Goal: Information Seeking & Learning: Learn about a topic

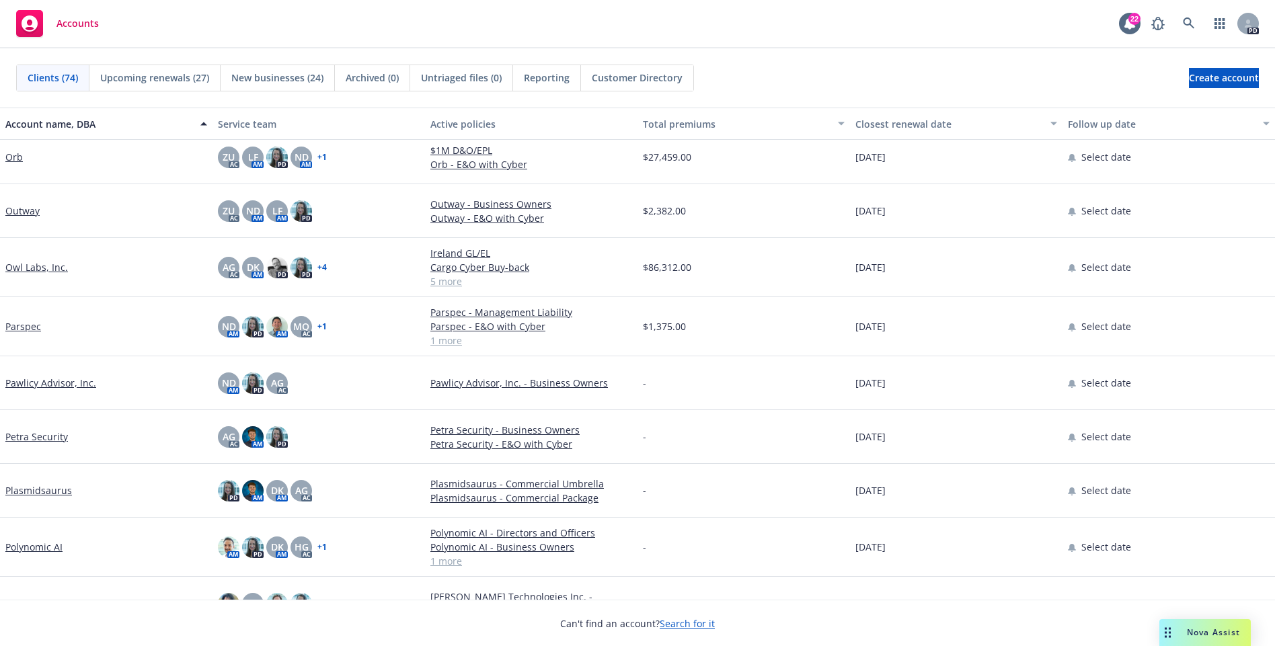
scroll to position [2897, 0]
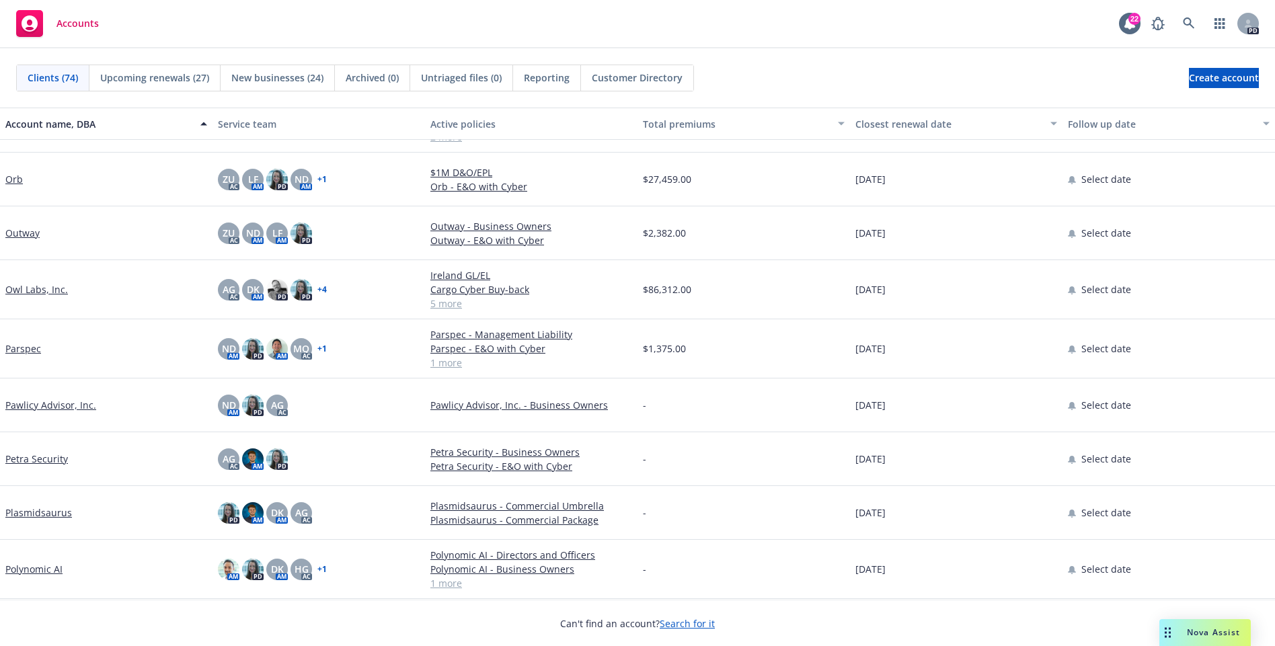
click at [46, 292] on link "Owl Labs, Inc." at bounding box center [36, 289] width 63 height 14
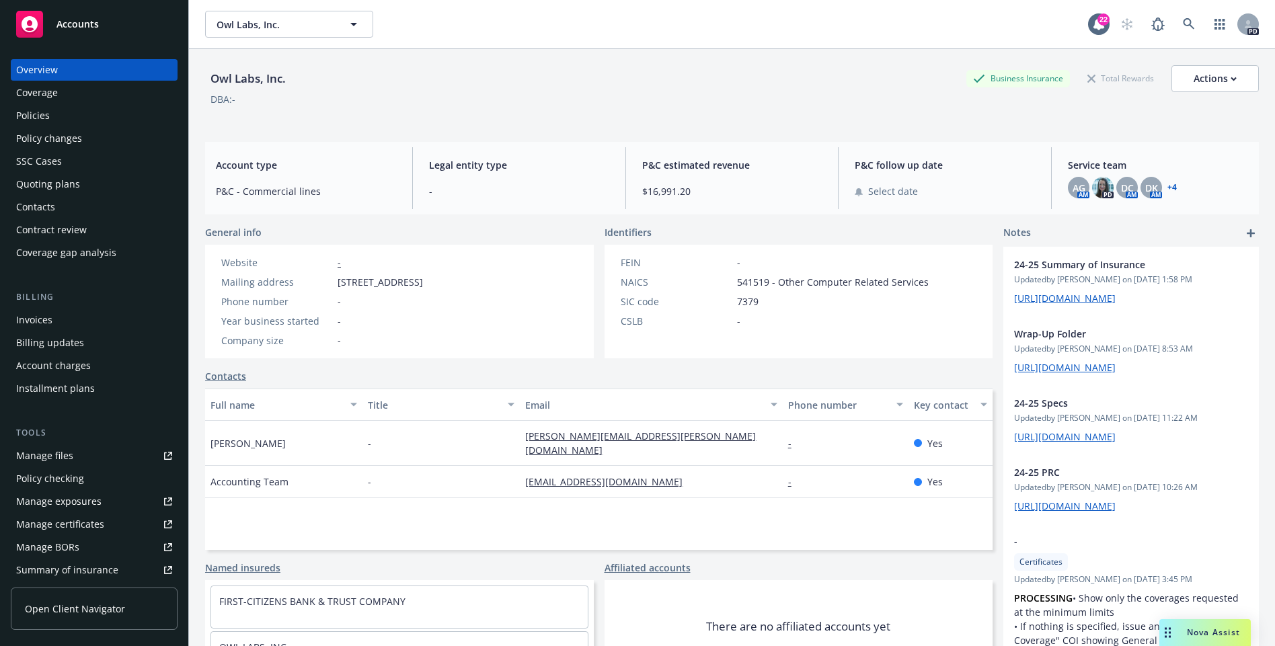
click at [51, 93] on div "Coverage" at bounding box center [37, 93] width 42 height 22
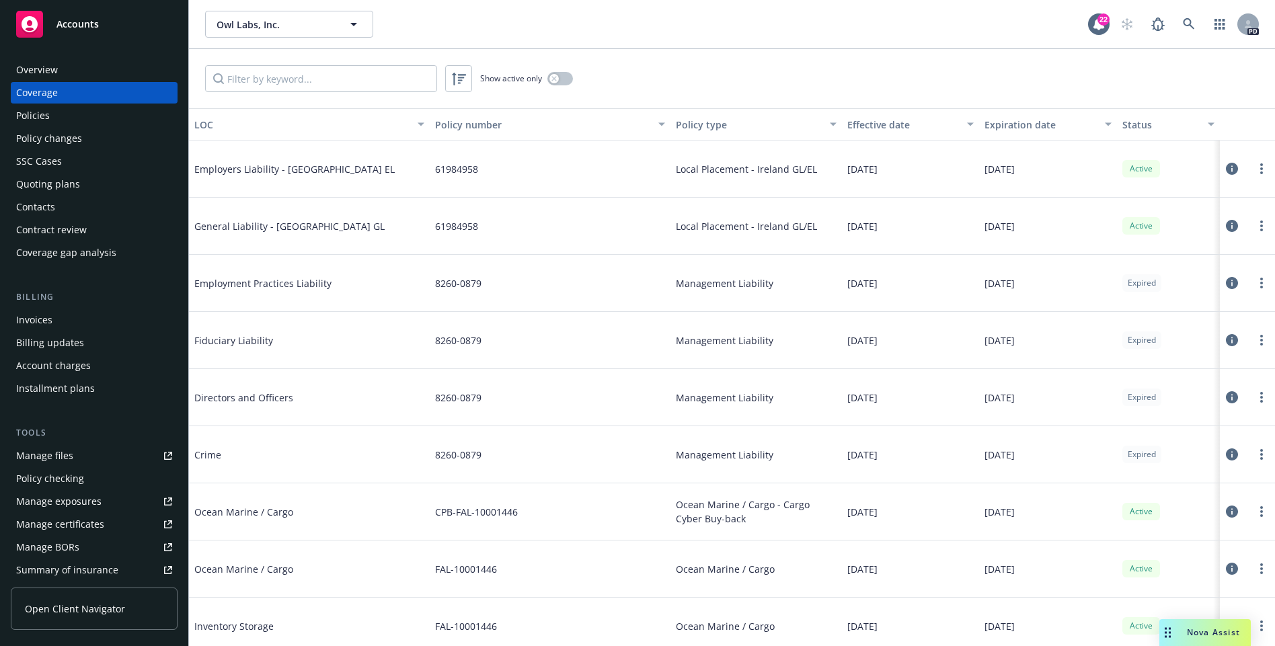
click at [56, 114] on div "Policies" at bounding box center [94, 116] width 156 height 22
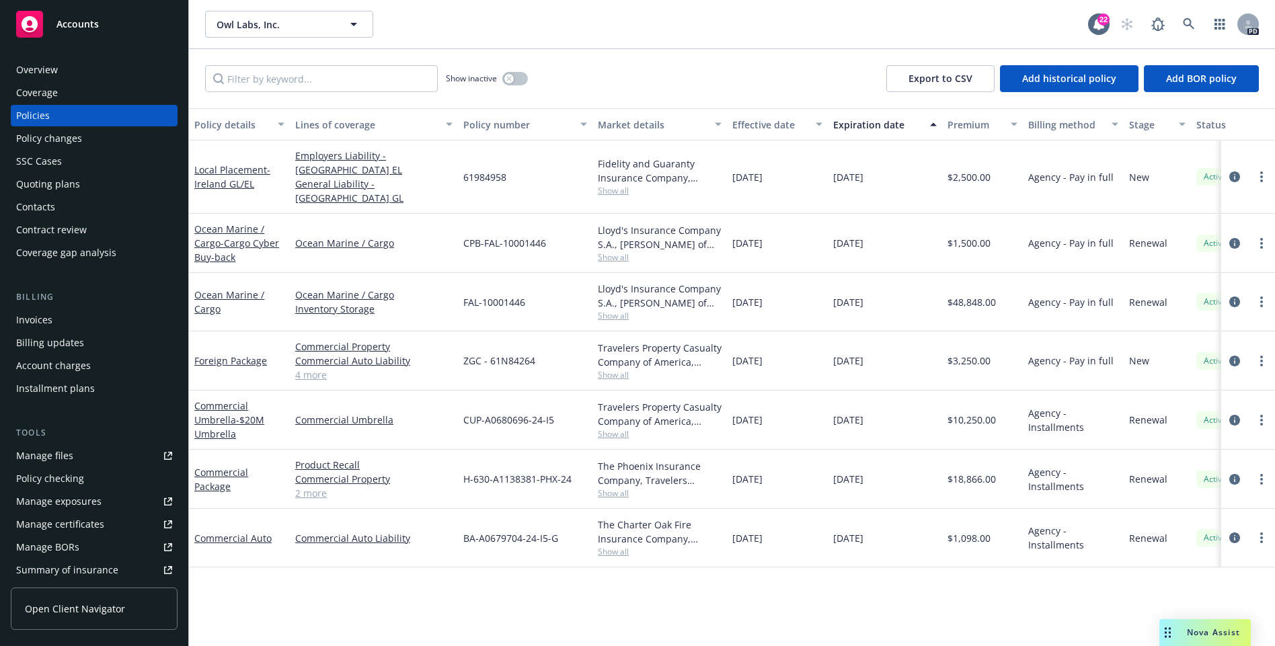
click at [303, 368] on link "4 more" at bounding box center [373, 375] width 157 height 14
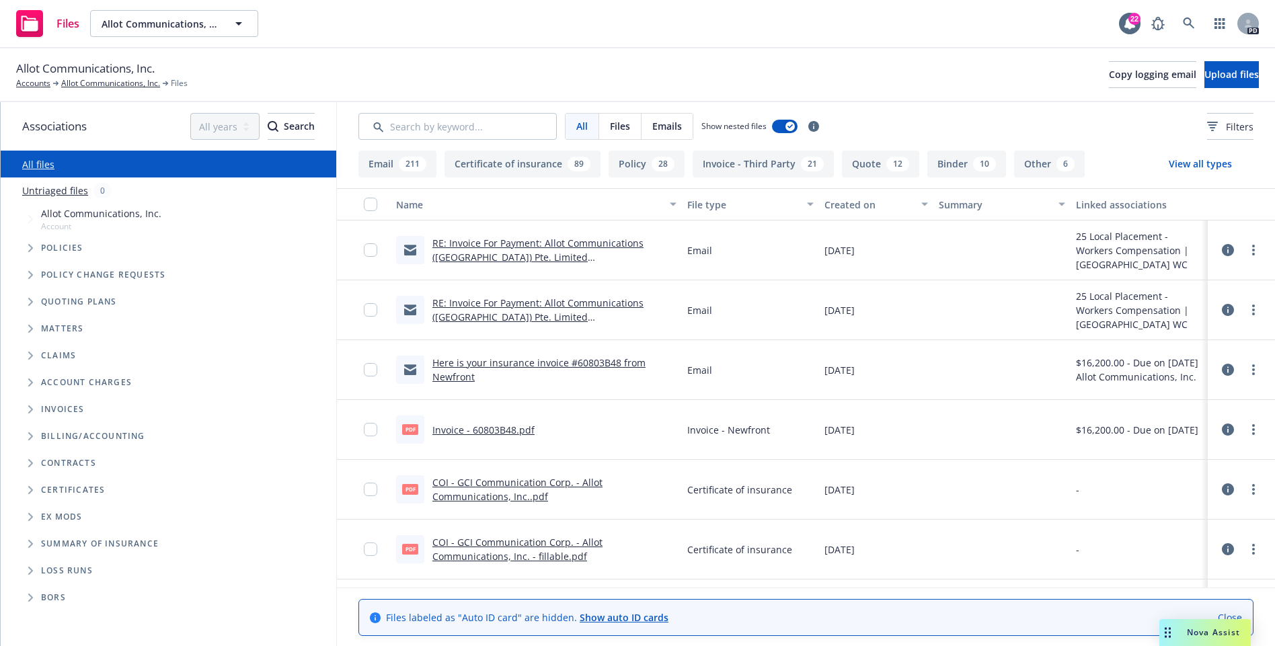
click at [507, 356] on link "Here is your insurance invoice #60803B48 from Newfront" at bounding box center [538, 369] width 213 height 27
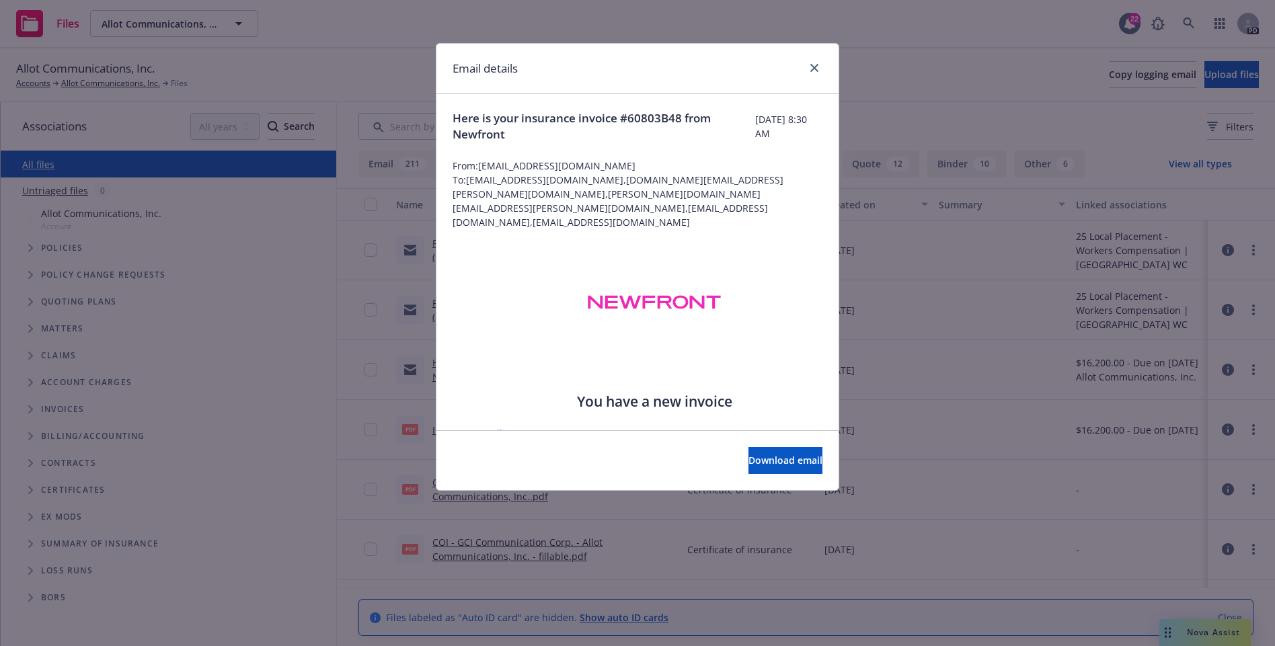
click at [602, 528] on div "Email details Here is your insurance invoice #60803B48 from Newfront Thursday, …" at bounding box center [637, 323] width 1275 height 646
click at [807, 70] on link "close" at bounding box center [814, 68] width 16 height 16
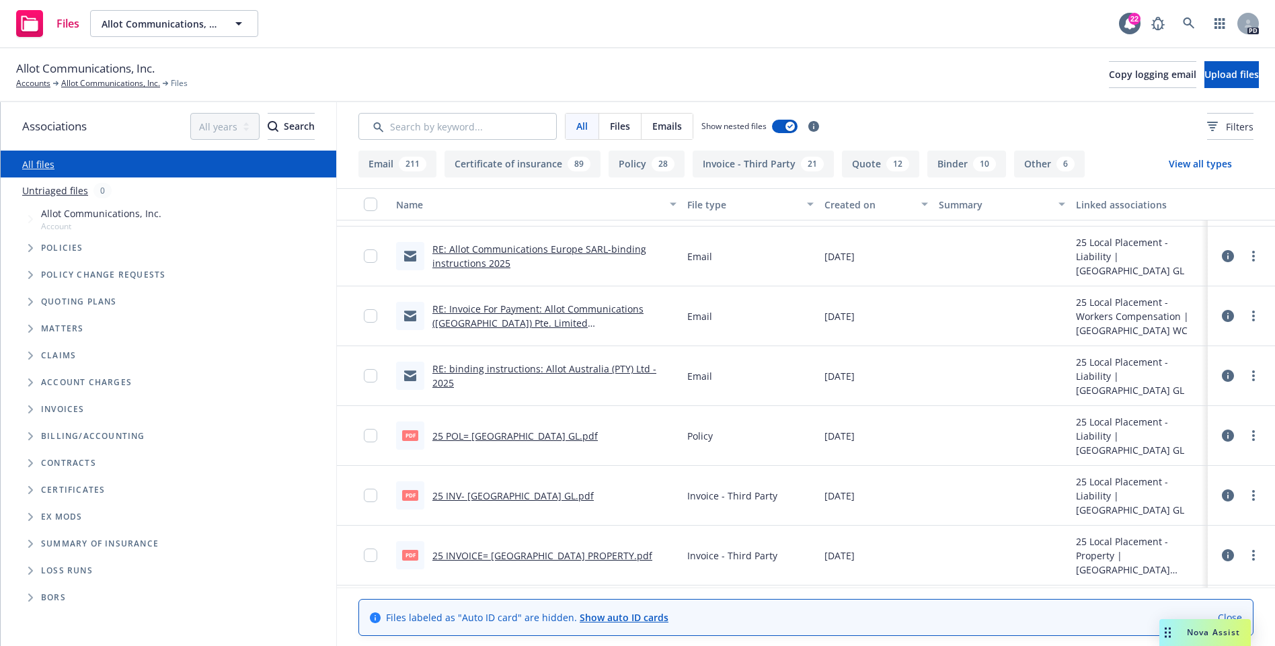
scroll to position [1064, 0]
click at [507, 369] on link "RE: binding instructions: Allot Australia (PTY) Ltd - 2025" at bounding box center [544, 372] width 224 height 27
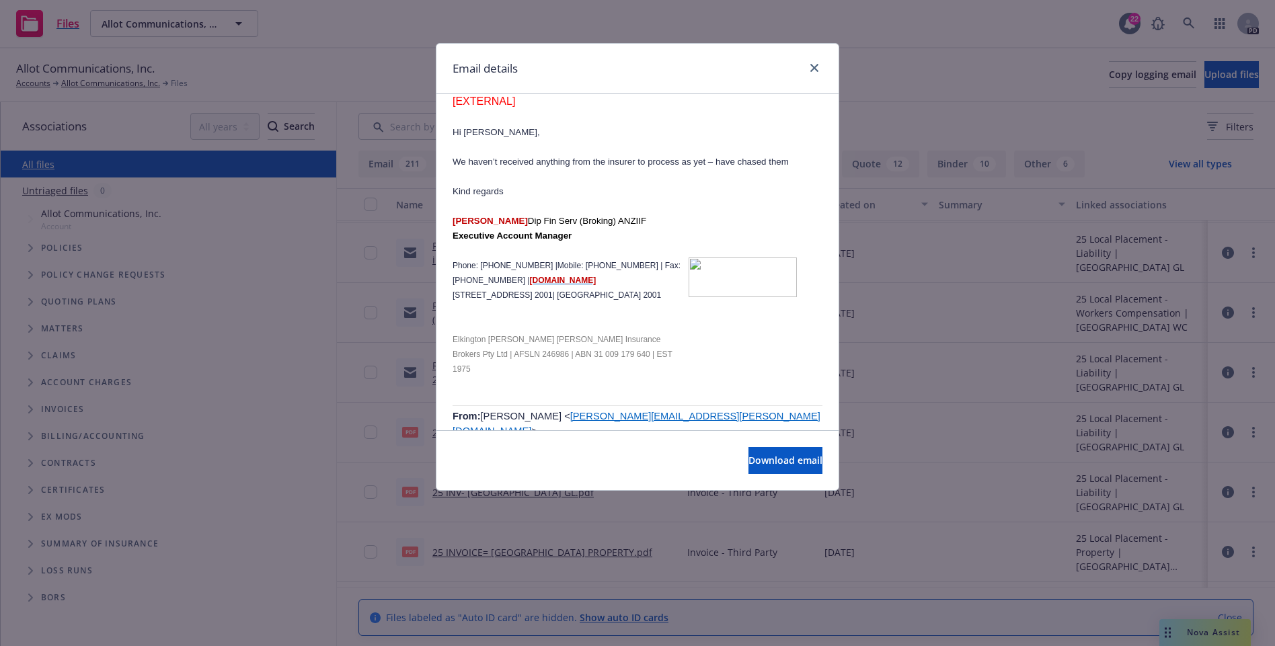
scroll to position [0, 0]
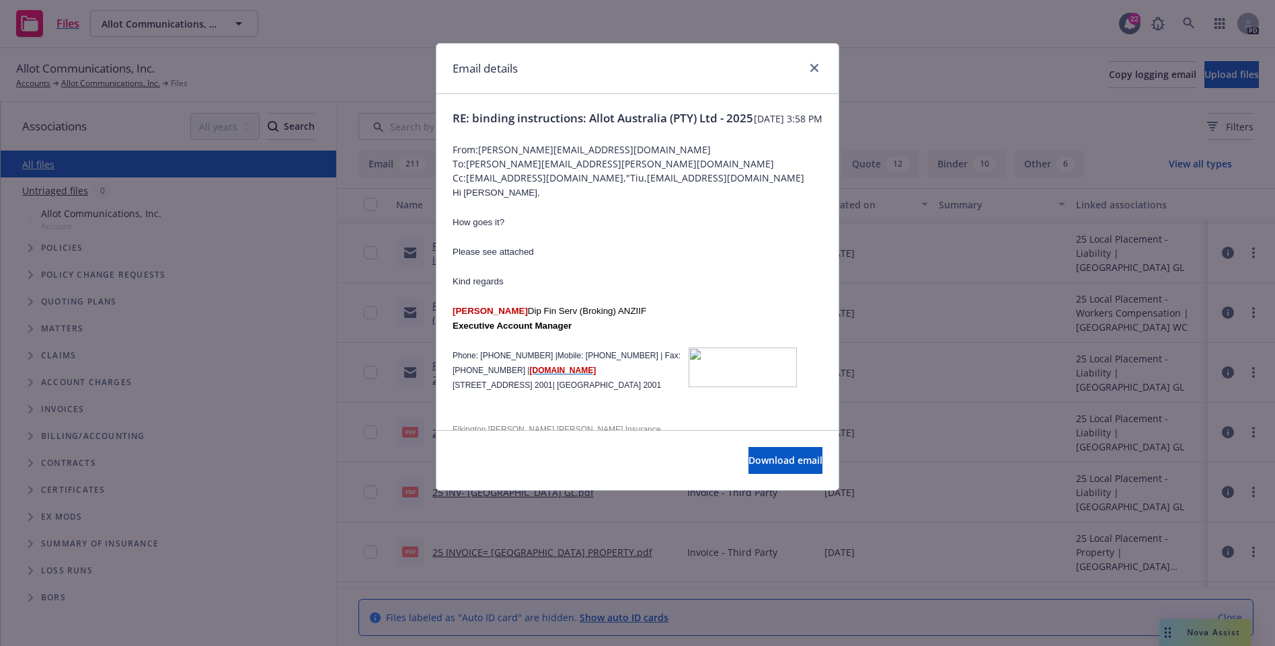
click at [824, 65] on div "Email details" at bounding box center [637, 69] width 402 height 50
click at [814, 66] on icon "close" at bounding box center [814, 68] width 8 height 8
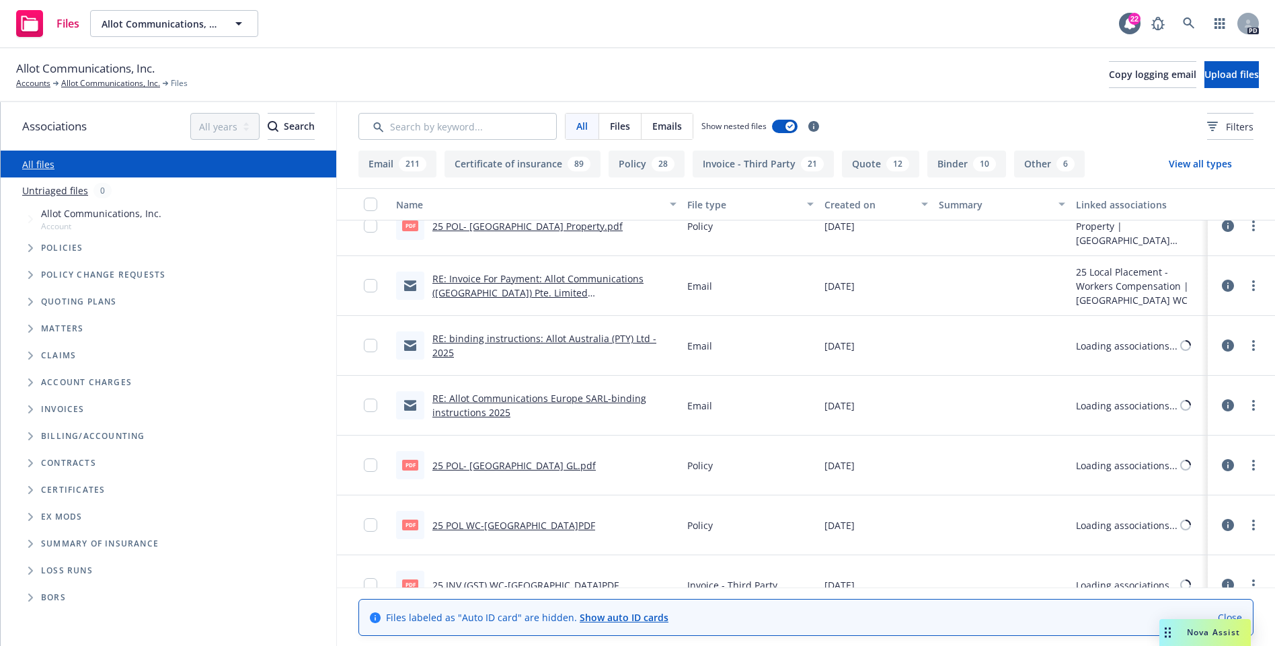
scroll to position [1479, 0]
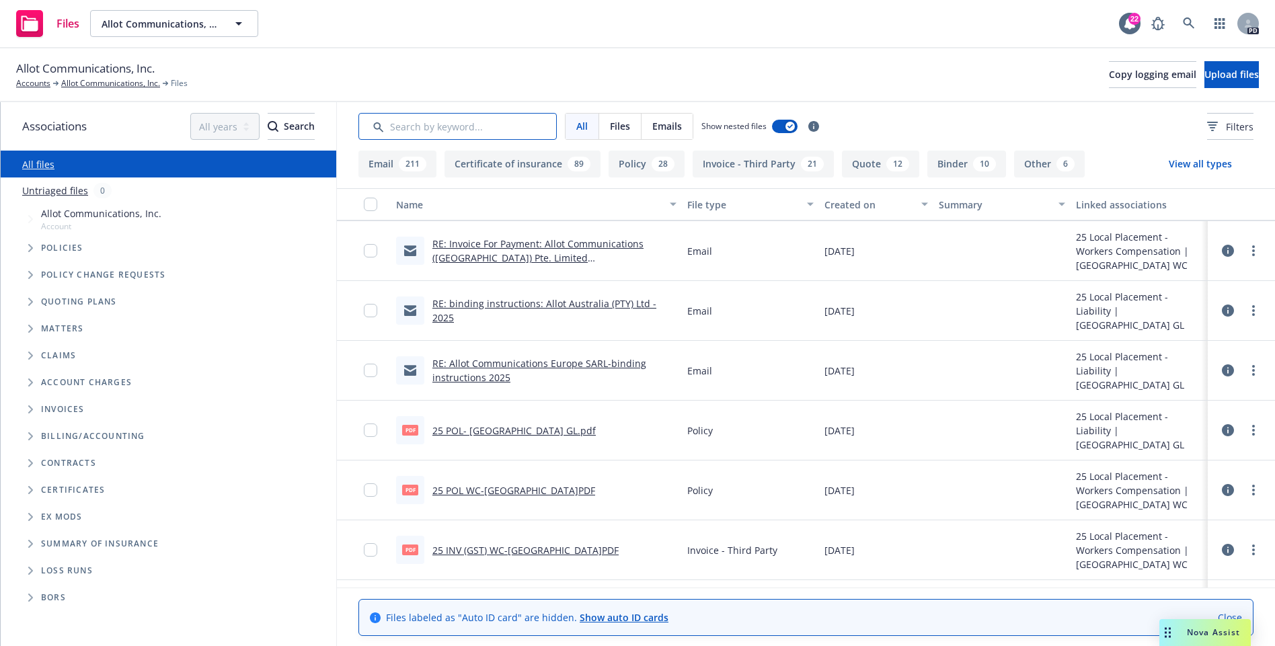
click at [462, 130] on input "Search by keyword..." at bounding box center [457, 126] width 198 height 27
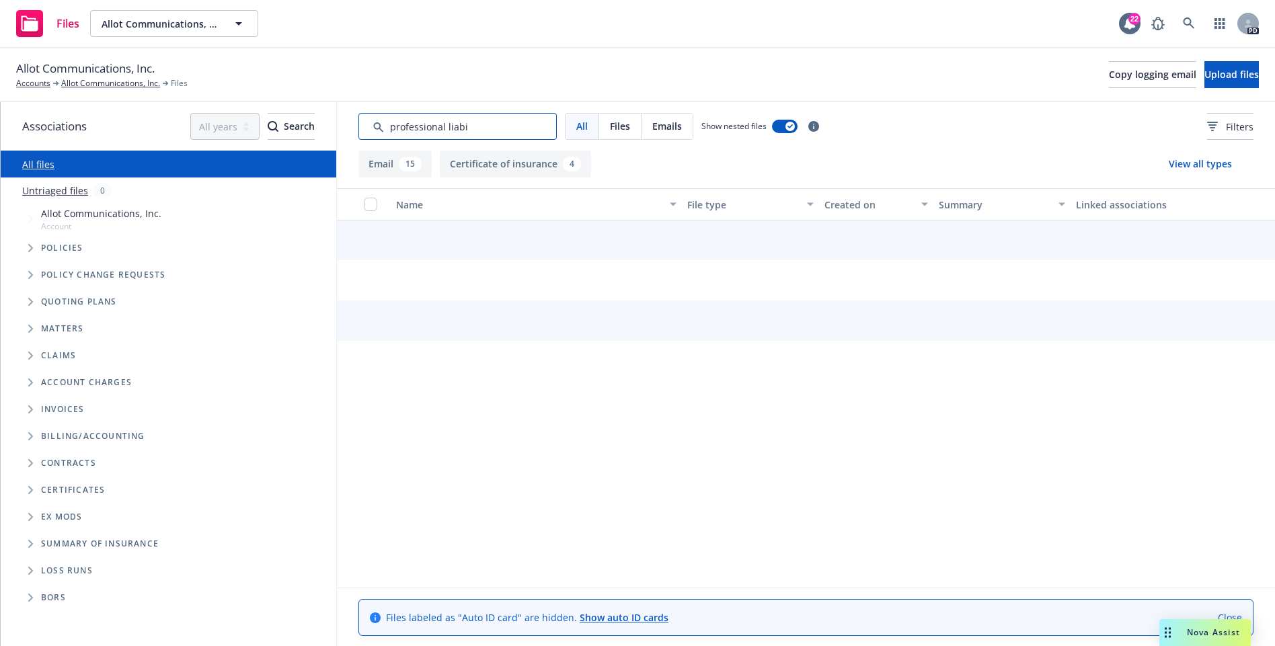
scroll to position [0, 0]
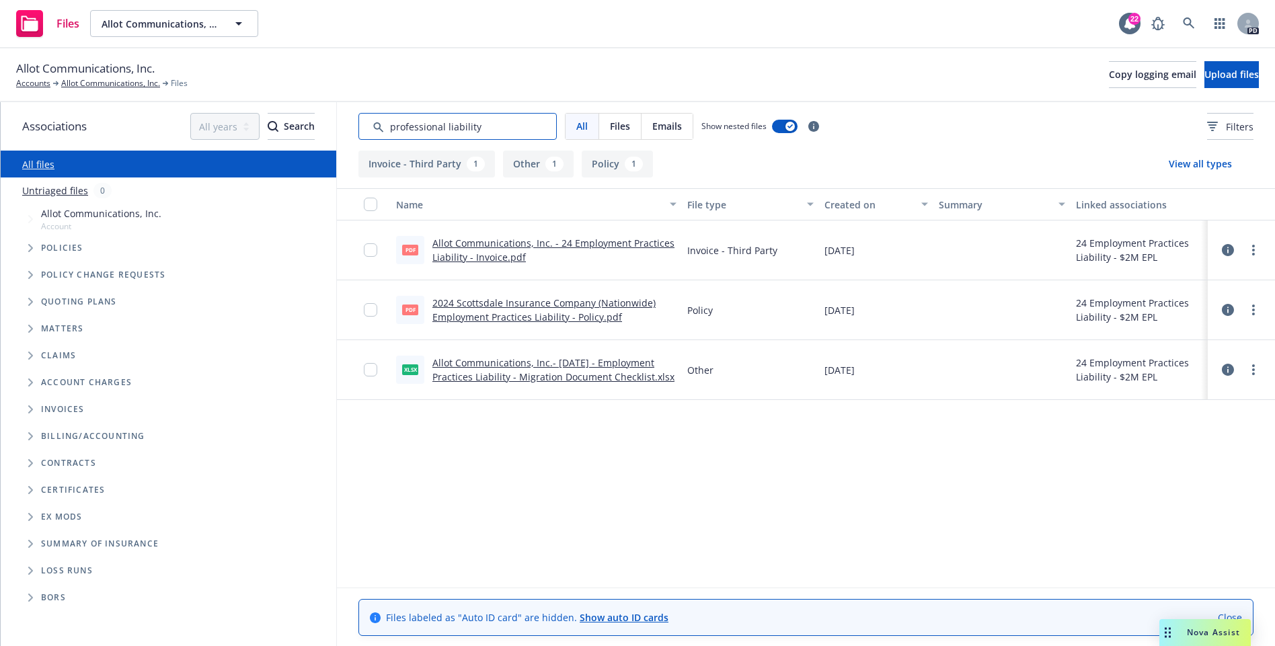
type input "professional liability"
click at [478, 365] on link "Allot Communications, Inc.- 03-02-2024 - Employment Practices Liability - Migra…" at bounding box center [553, 369] width 242 height 27
click at [81, 85] on link "Allot Communications, Inc." at bounding box center [110, 83] width 99 height 12
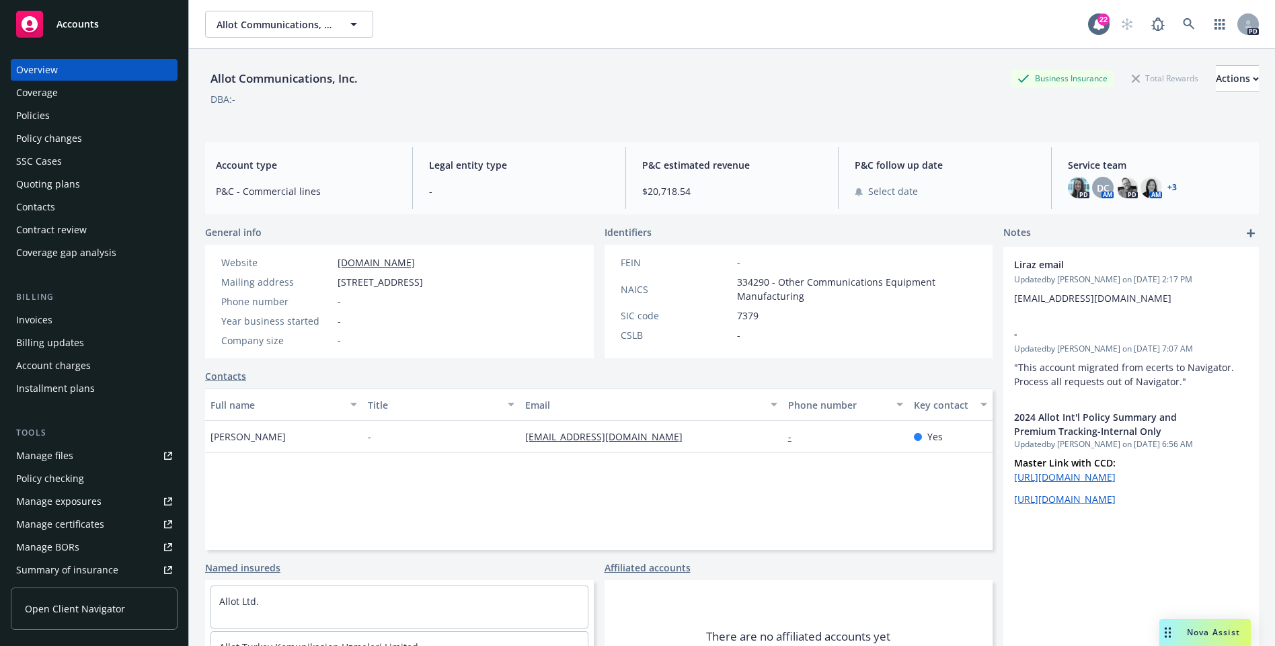
click at [82, 188] on div "Quoting plans" at bounding box center [94, 184] width 156 height 22
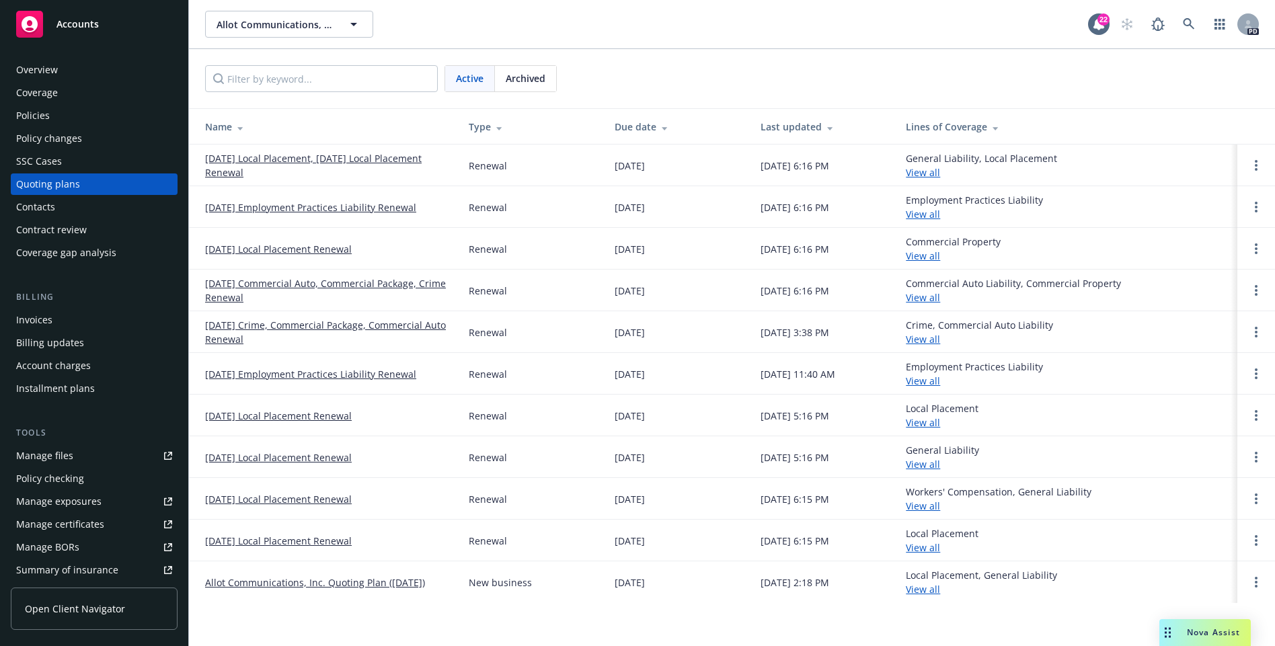
click at [323, 588] on link "Allot Communications, Inc. Quoting Plan (4/23/2024)" at bounding box center [315, 582] width 220 height 14
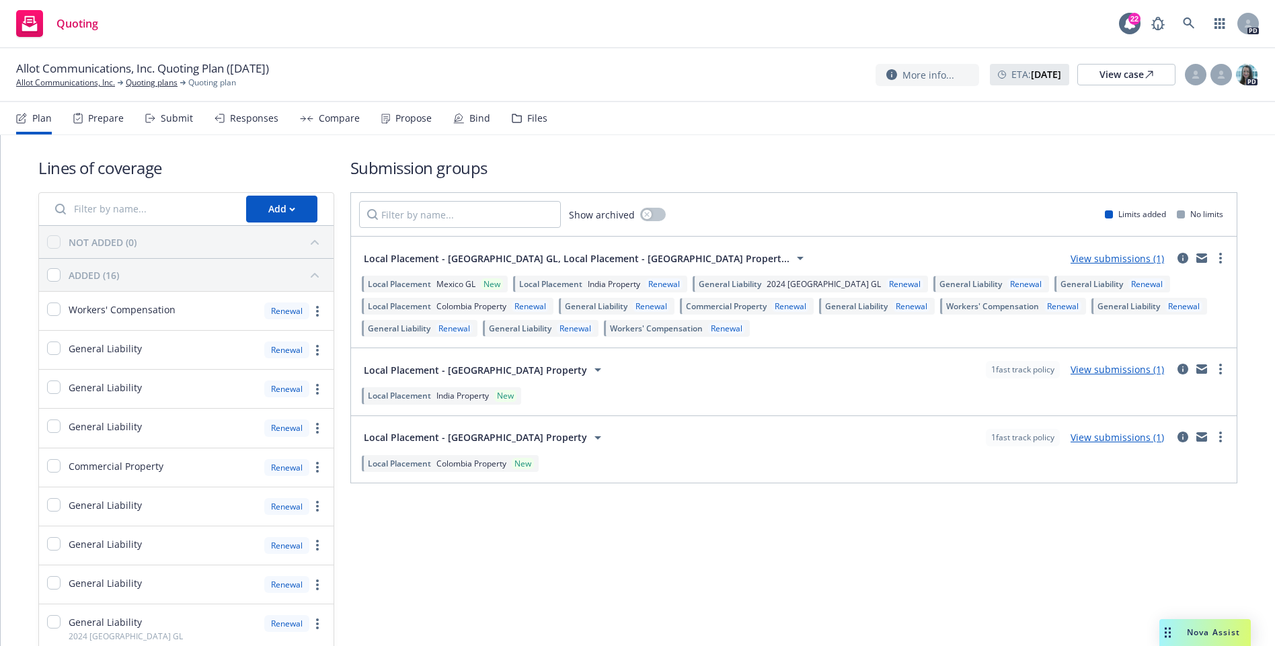
click at [535, 126] on div "Files" at bounding box center [530, 118] width 36 height 32
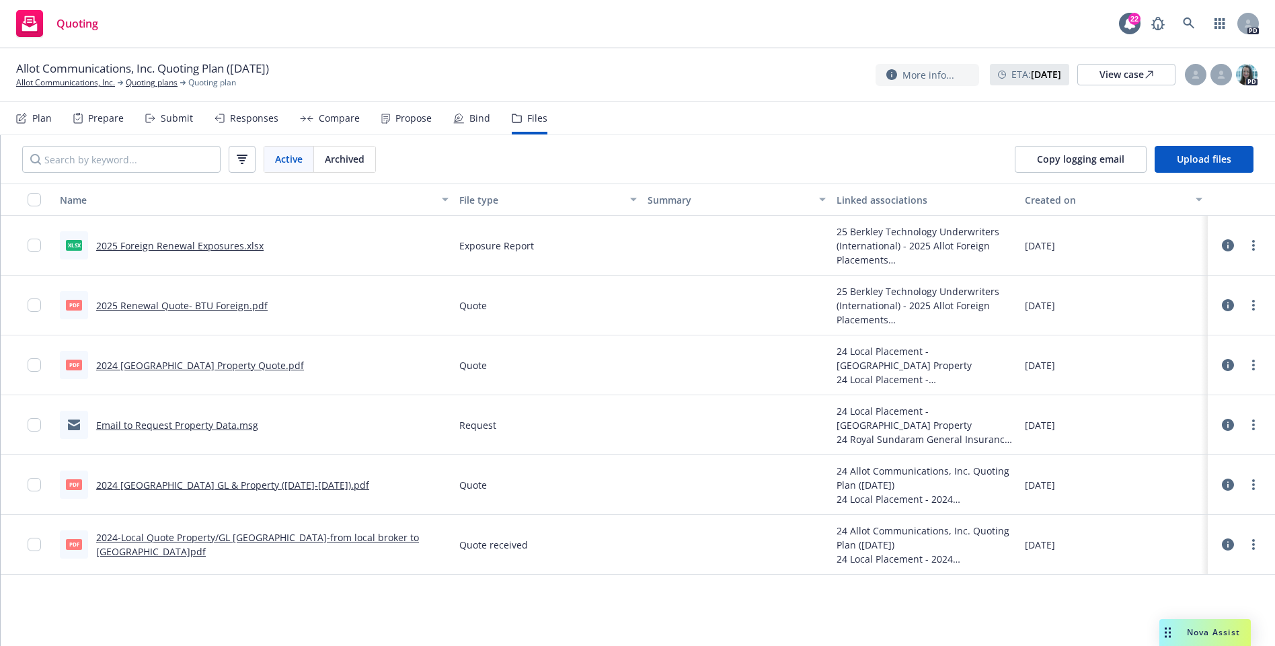
click at [226, 426] on link "Email to Request Property Data.msg" at bounding box center [177, 425] width 162 height 13
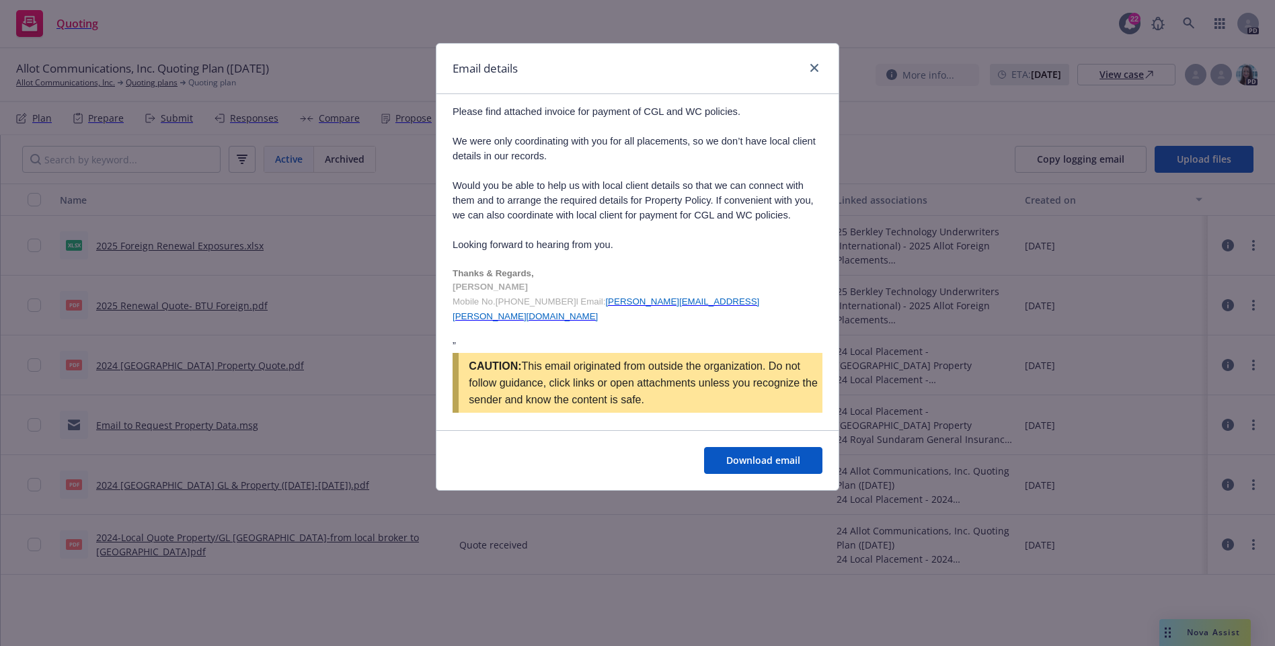
scroll to position [3515, 0]
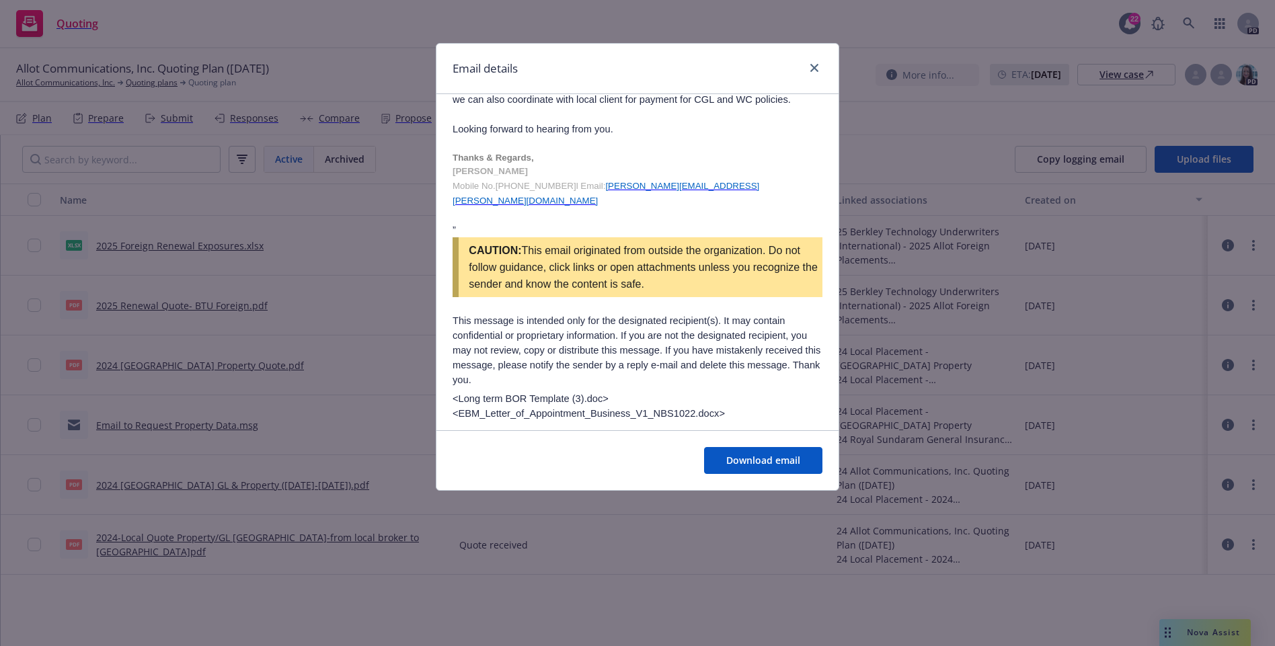
click at [311, 284] on div "Email details RE: Delivery to INSD: Allot India | CGL & WC | Renewal | 2.1.24 -…" at bounding box center [637, 323] width 1275 height 646
click at [812, 58] on div "Email details" at bounding box center [637, 69] width 402 height 50
click at [812, 66] on icon "close" at bounding box center [814, 68] width 8 height 8
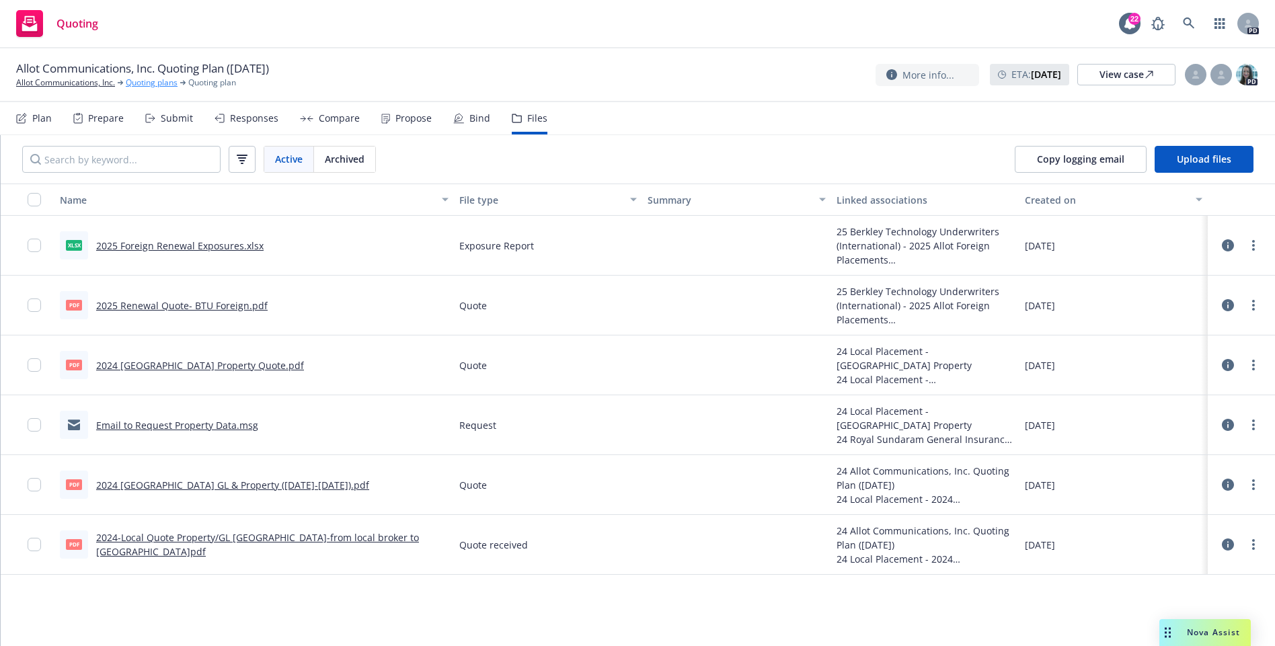
click at [138, 85] on link "Quoting plans" at bounding box center [152, 83] width 52 height 12
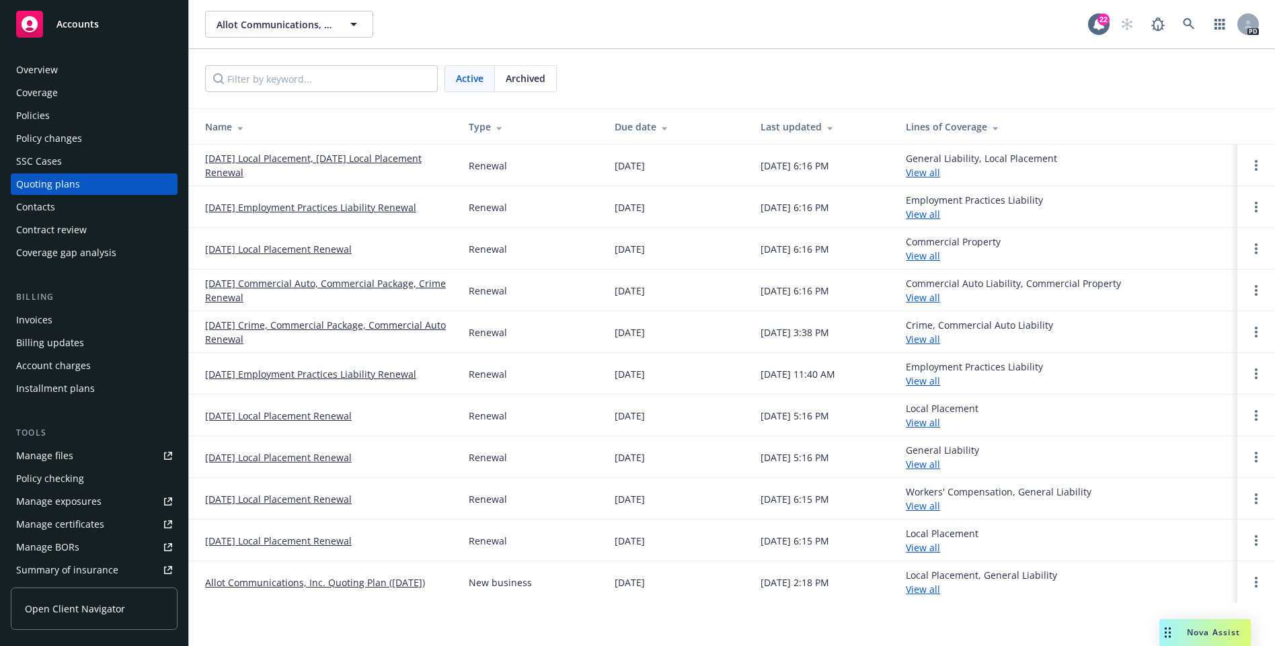
click at [287, 325] on link "[DATE] Crime, Commercial Package, Commercial Auto Renewal" at bounding box center [326, 332] width 242 height 28
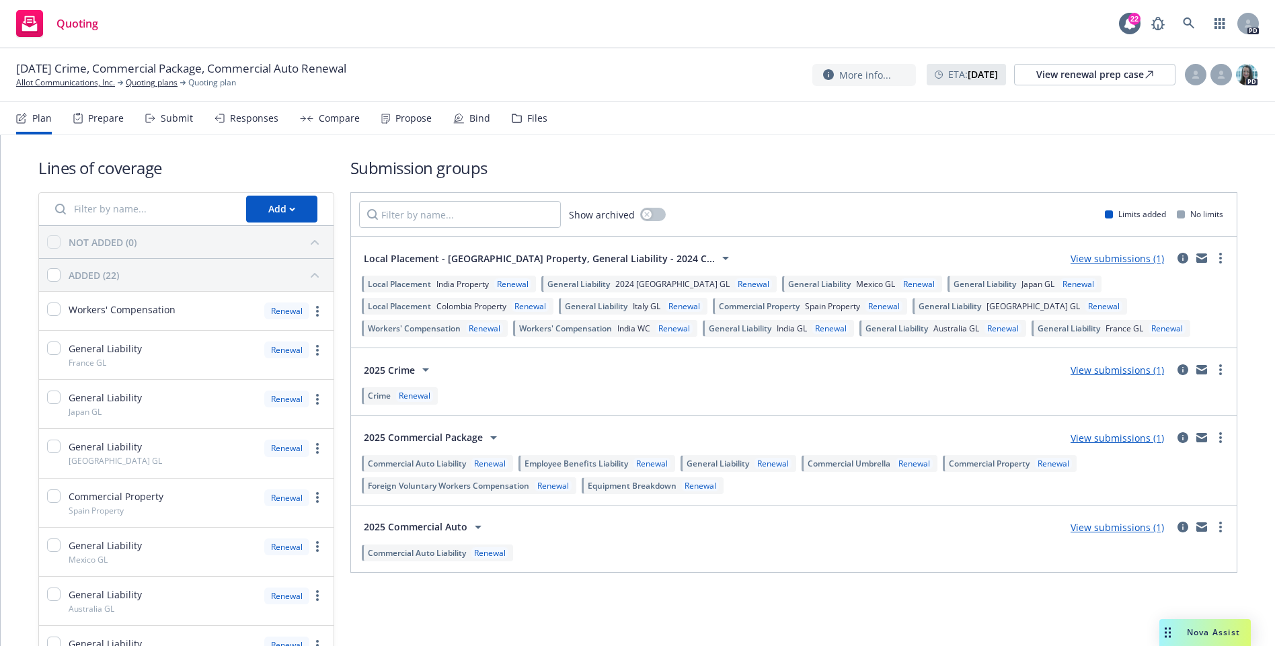
click at [527, 122] on div "Files" at bounding box center [537, 118] width 20 height 11
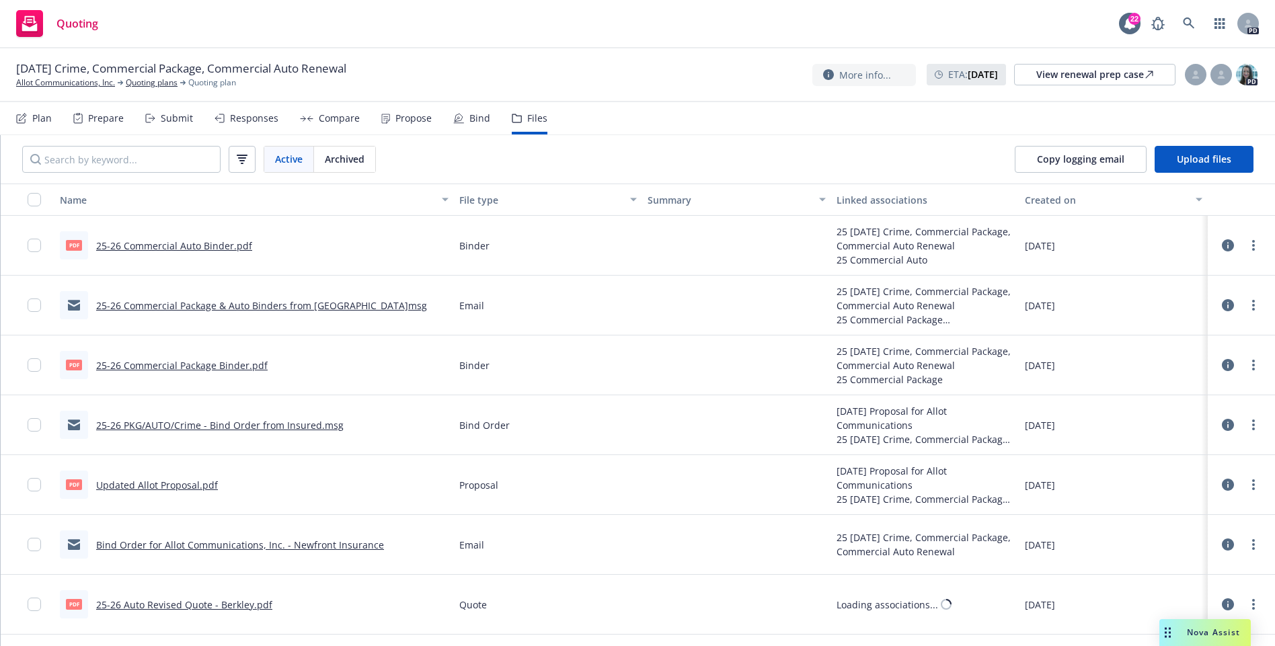
click at [306, 307] on link "25-26 Commercial Package & Auto Binders from [GEOGRAPHIC_DATA]msg" at bounding box center [261, 305] width 331 height 13
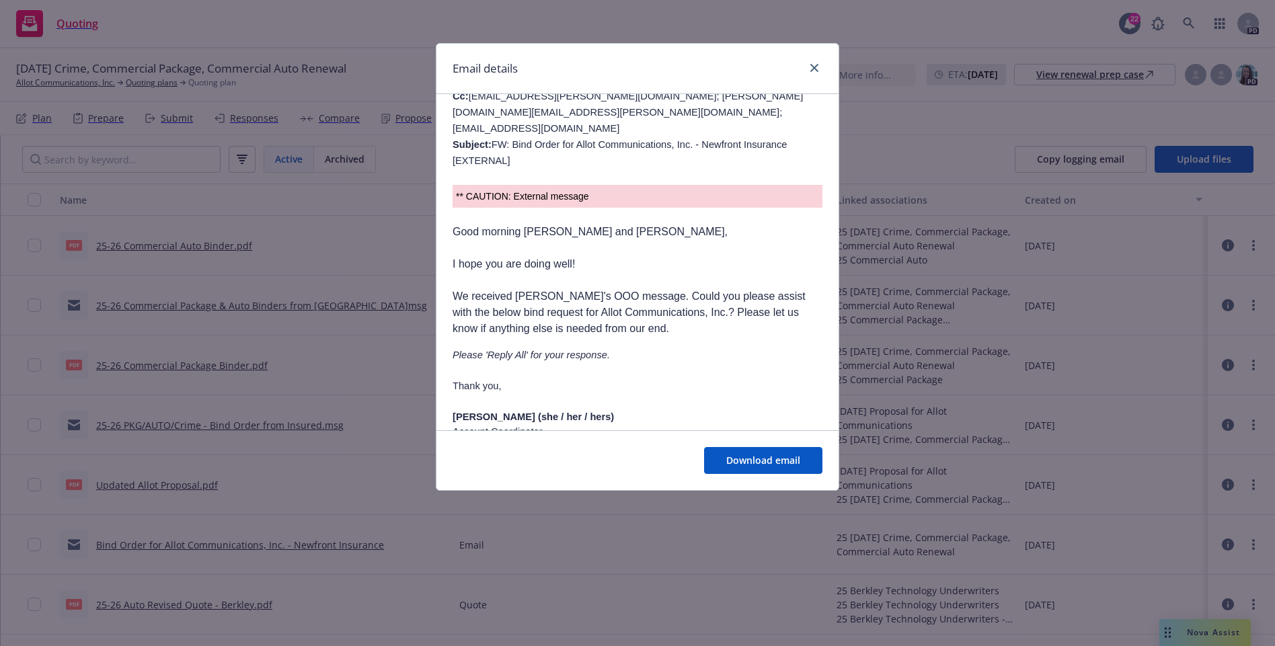
scroll to position [766, 0]
click at [817, 73] on link "close" at bounding box center [814, 68] width 16 height 16
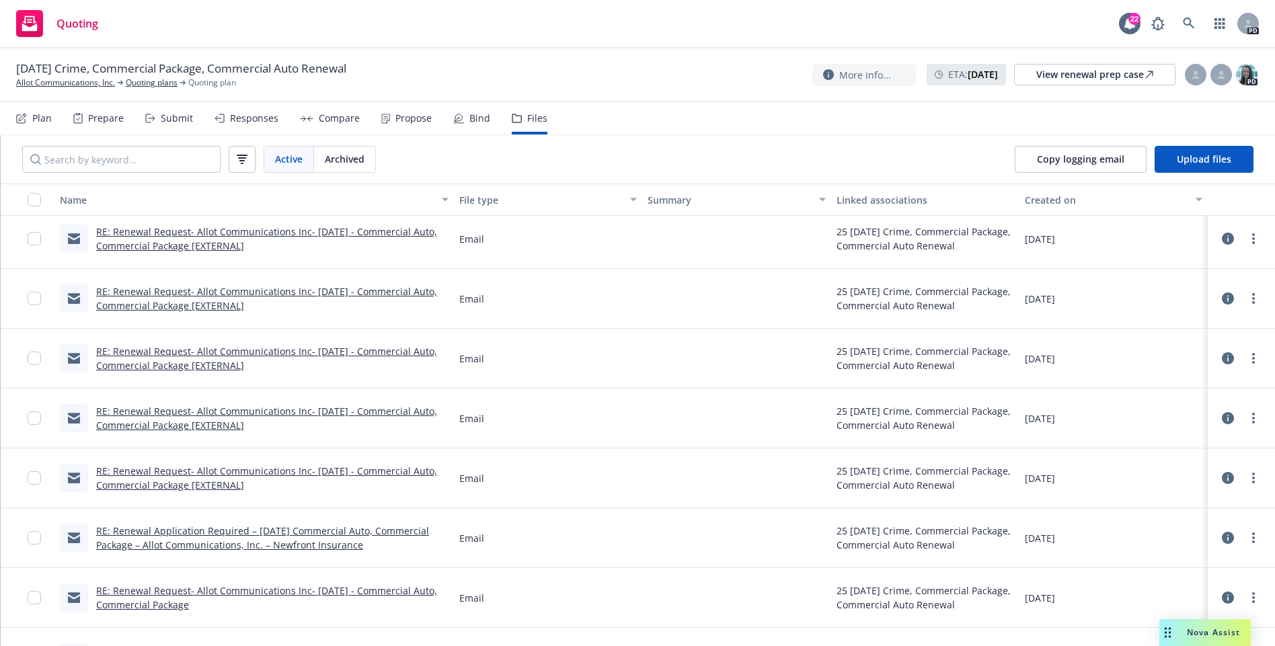
scroll to position [1176, 0]
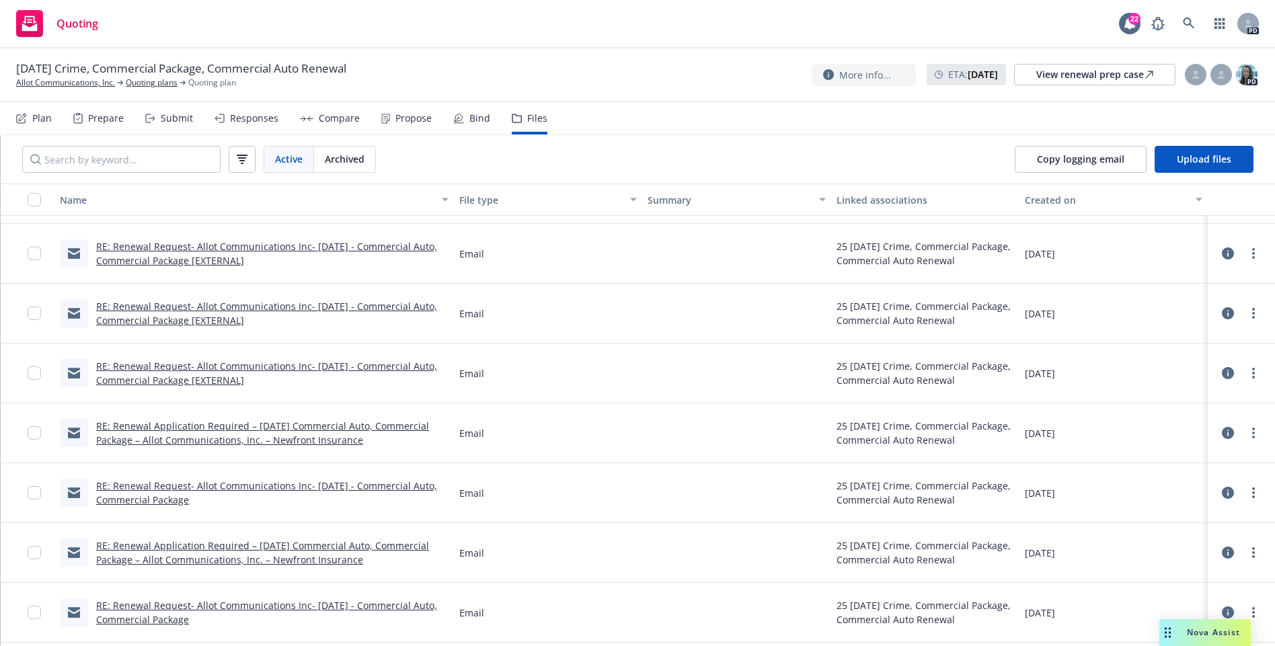
click at [290, 440] on link "RE: Renewal Application Required – 2/1/2025 Commercial Auto, Commercial Package…" at bounding box center [262, 432] width 333 height 27
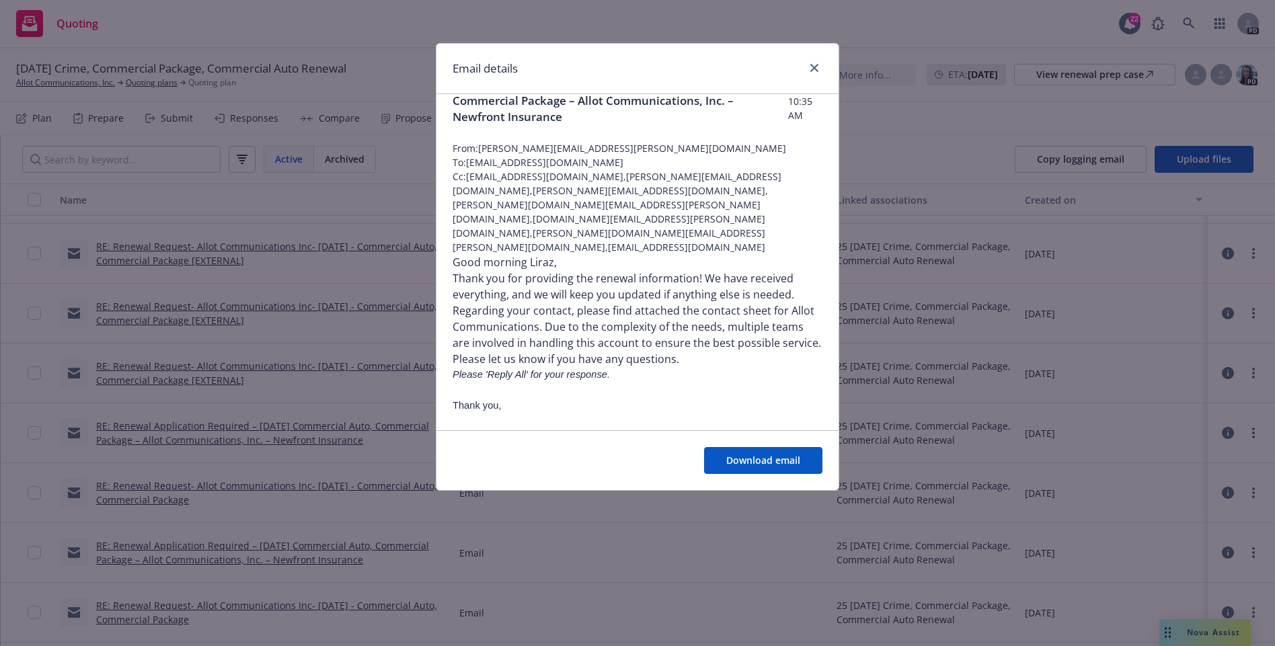
scroll to position [0, 0]
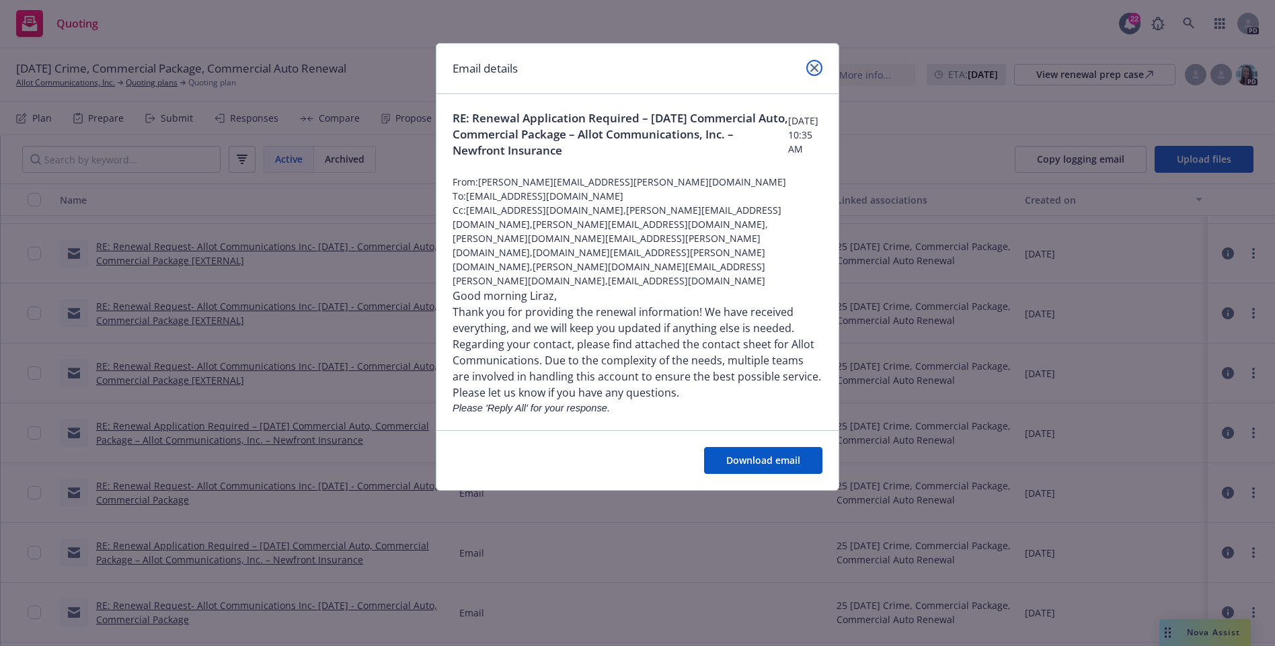
click at [816, 69] on icon "close" at bounding box center [814, 68] width 8 height 8
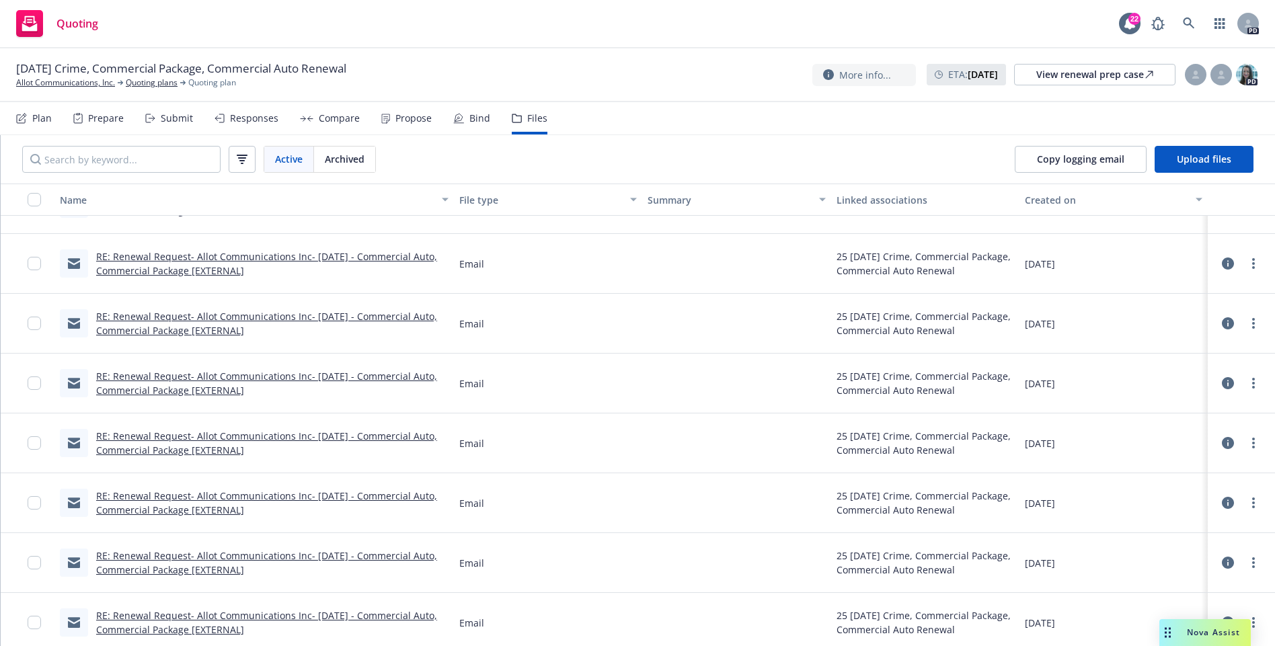
scroll to position [763, 0]
